Goal: Find contact information: Obtain details needed to contact an individual or organization

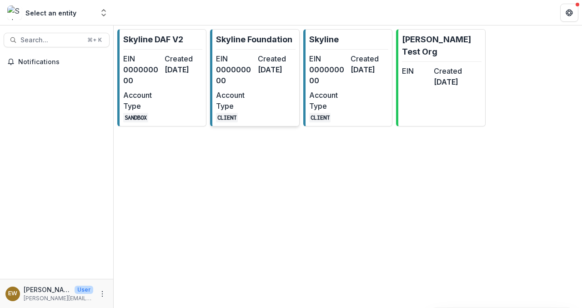
click at [241, 54] on dt "EIN" at bounding box center [235, 58] width 38 height 11
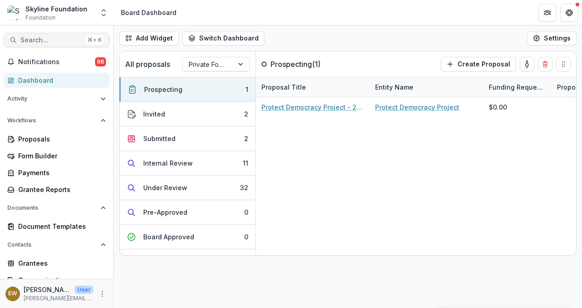
click at [56, 45] on button "Search... ⌘ + K" at bounding box center [57, 40] width 106 height 15
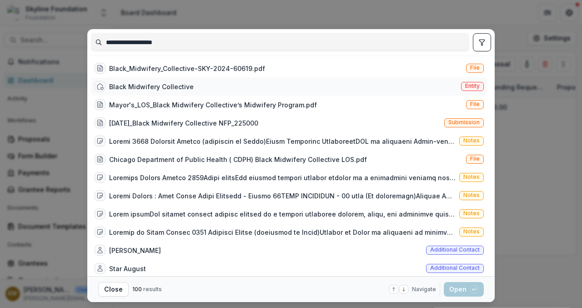
type input "**********"
click at [190, 79] on div "Black Midwifery Collective Entity" at bounding box center [289, 86] width 397 height 18
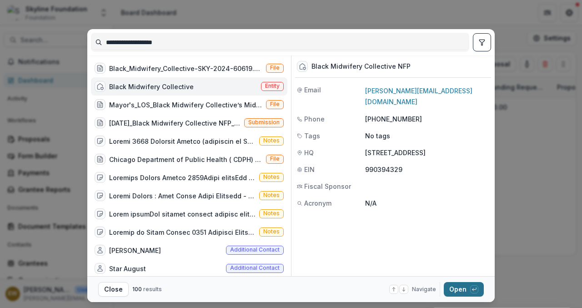
click at [455, 284] on button "Open with enter key" at bounding box center [464, 289] width 40 height 15
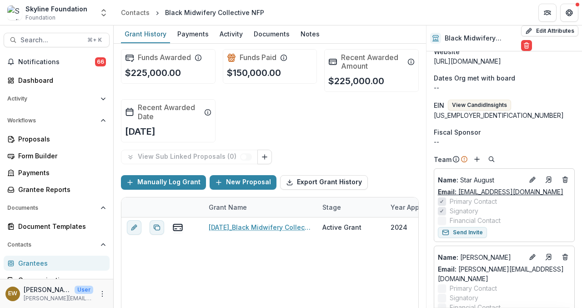
scroll to position [184, 0]
drag, startPoint x: 568, startPoint y: 199, endPoint x: 439, endPoint y: 202, distance: 129.2
click at [439, 202] on div "Name : Star August Email: [EMAIL_ADDRESS][DOMAIN_NAME] Primary Contact Signator…" at bounding box center [504, 205] width 141 height 74
copy link "[EMAIL_ADDRESS][DOMAIN_NAME]"
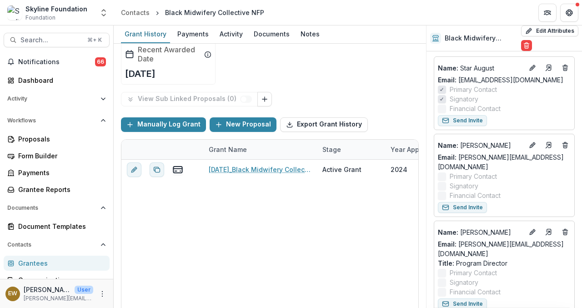
scroll to position [67, 0]
